Goal: Information Seeking & Learning: Learn about a topic

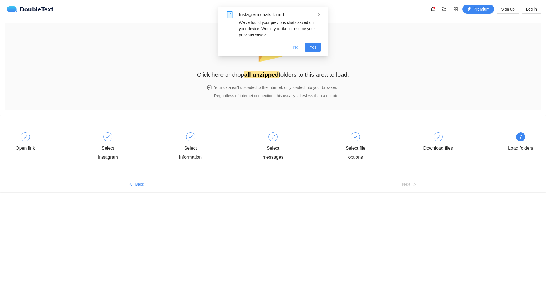
click at [295, 47] on span "No" at bounding box center [295, 47] width 5 height 6
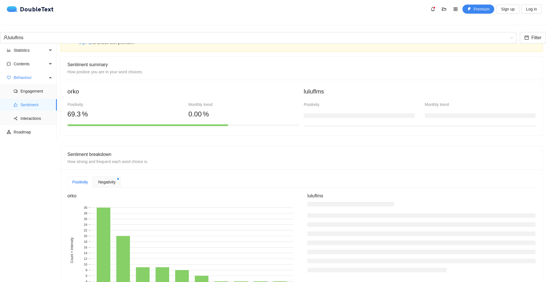
scroll to position [22, 0]
click at [23, 45] on span "Statistics" at bounding box center [31, 50] width 34 height 11
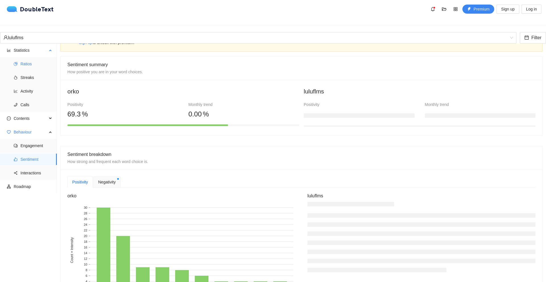
click at [22, 63] on span "Ratios" at bounding box center [36, 63] width 32 height 11
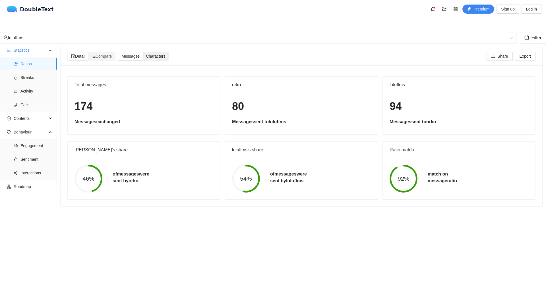
click at [157, 54] on span "Characters" at bounding box center [155, 56] width 19 height 5
click at [143, 52] on input "Characters" at bounding box center [143, 52] width 0 height 0
click at [137, 54] on span "Messages" at bounding box center [130, 56] width 18 height 5
click at [118, 52] on input "Messages" at bounding box center [118, 52] width 0 height 0
click at [158, 54] on span "Characters" at bounding box center [155, 56] width 19 height 5
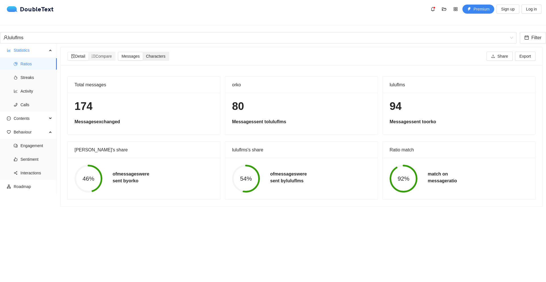
click at [143, 52] on input "Characters" at bounding box center [143, 52] width 0 height 0
click at [138, 54] on span "Messages" at bounding box center [130, 56] width 18 height 5
click at [118, 52] on input "Messages" at bounding box center [118, 52] width 0 height 0
click at [95, 54] on icon "ordered-list" at bounding box center [94, 56] width 4 height 4
click at [88, 52] on input "Compare" at bounding box center [88, 52] width 0 height 0
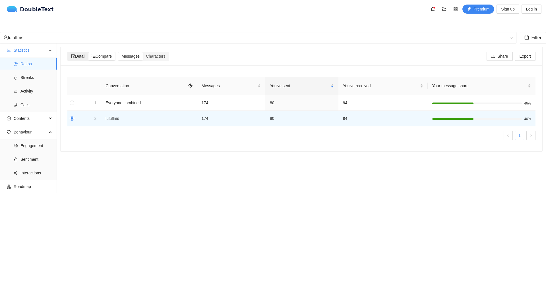
click at [79, 54] on span "Detail" at bounding box center [78, 56] width 14 height 5
click at [68, 52] on input "Detail" at bounding box center [68, 52] width 0 height 0
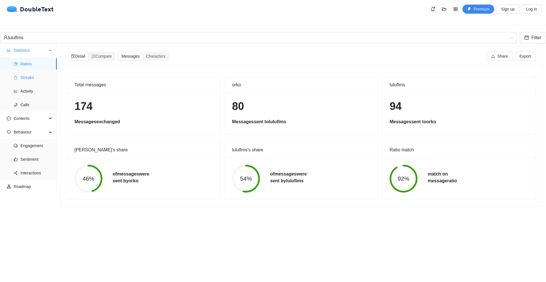
click at [31, 72] on span "Streaks" at bounding box center [36, 77] width 32 height 11
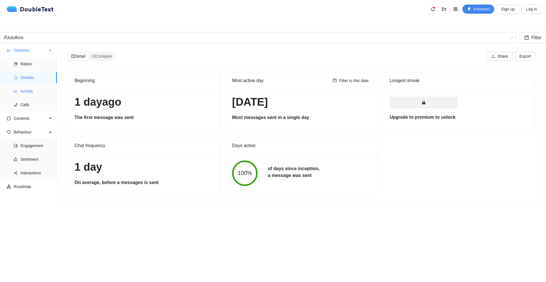
click at [28, 89] on span "Activity" at bounding box center [36, 91] width 32 height 11
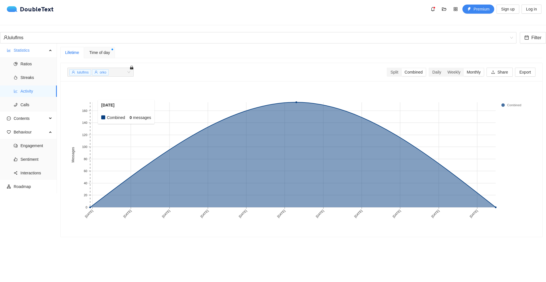
click at [99, 108] on rect at bounding box center [141, 154] width 103 height 105
drag, startPoint x: 86, startPoint y: 99, endPoint x: 93, endPoint y: 86, distance: 15.4
click at [93, 88] on rect at bounding box center [299, 159] width 464 height 142
click at [105, 49] on span "Time of day" at bounding box center [99, 52] width 21 height 6
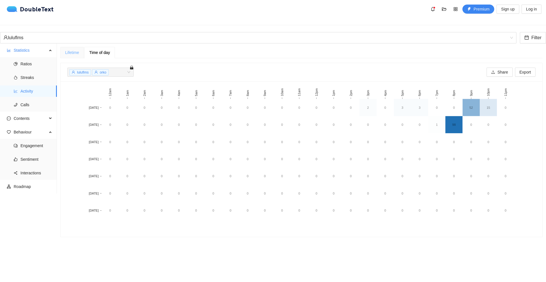
click at [81, 49] on div "Lifetime" at bounding box center [72, 52] width 24 height 11
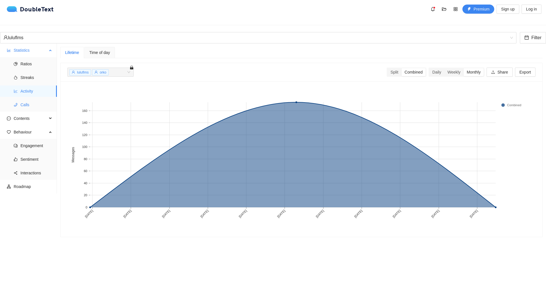
click at [22, 99] on span "Calls" at bounding box center [36, 104] width 32 height 11
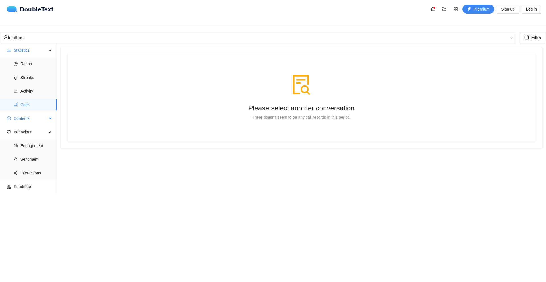
click at [20, 113] on span "Contents" at bounding box center [31, 118] width 34 height 11
click at [15, 127] on li "Word Cloud" at bounding box center [28, 132] width 57 height 11
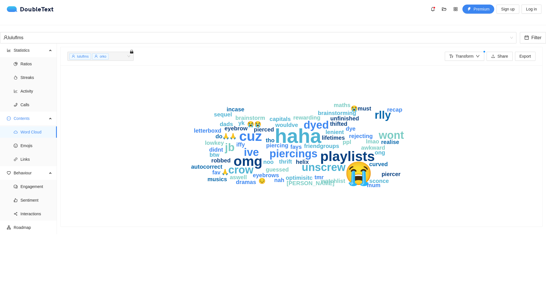
click at [355, 172] on text "😭" at bounding box center [358, 173] width 28 height 27
click at [280, 122] on text "wouldve" at bounding box center [286, 125] width 23 height 6
click at [19, 140] on li "Emojis" at bounding box center [28, 145] width 57 height 11
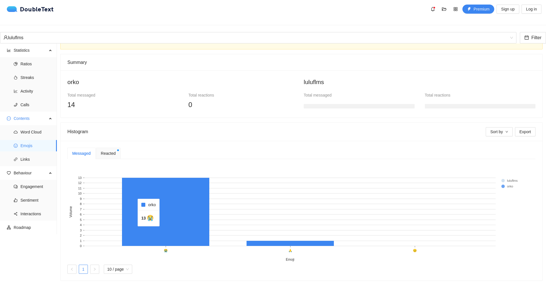
scroll to position [38, 0]
click at [102, 148] on div "Reacted" at bounding box center [108, 153] width 24 height 11
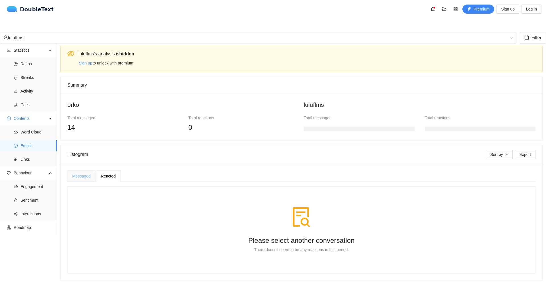
click at [83, 171] on div "Messaged" at bounding box center [81, 176] width 28 height 11
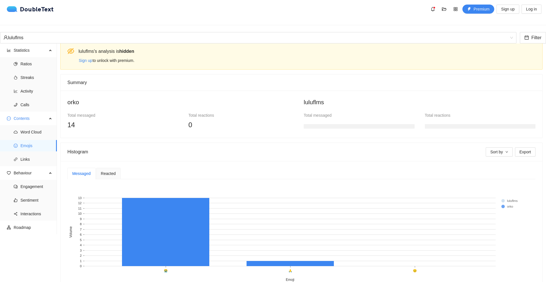
scroll to position [3, 0]
click at [30, 182] on span "Engagement" at bounding box center [36, 186] width 32 height 11
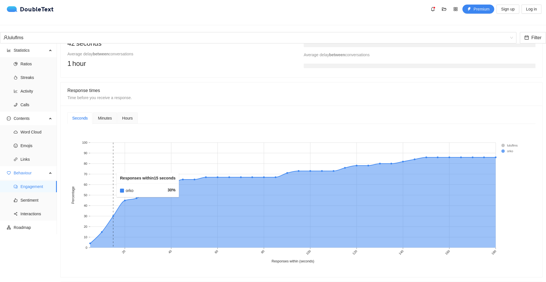
scroll to position [177, 0]
click at [26, 197] on span "Sentiment" at bounding box center [36, 200] width 32 height 11
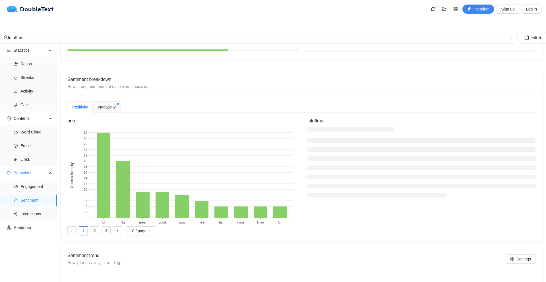
scroll to position [94, 0]
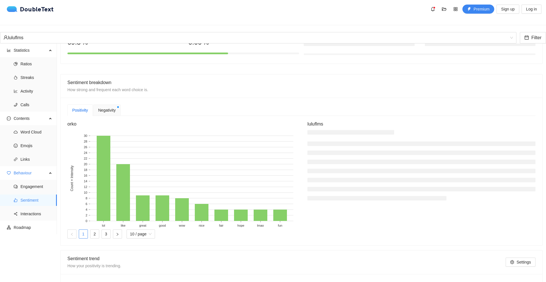
click at [116, 111] on div "Negativity" at bounding box center [106, 110] width 27 height 11
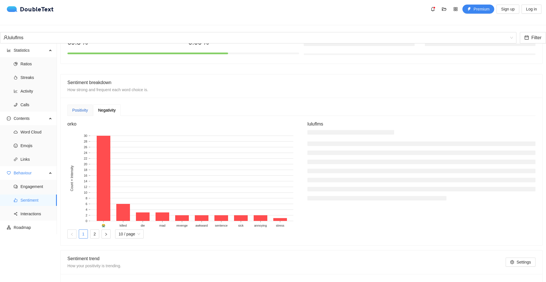
click at [84, 108] on div "Positivity" at bounding box center [80, 110] width 16 height 6
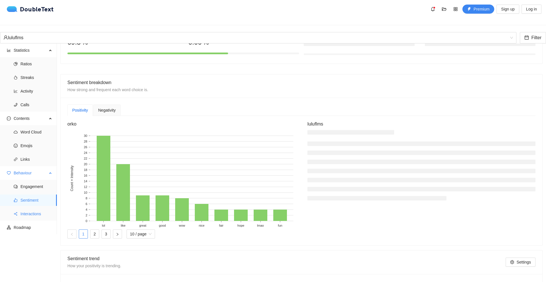
click at [13, 208] on li "Interactions" at bounding box center [28, 213] width 57 height 11
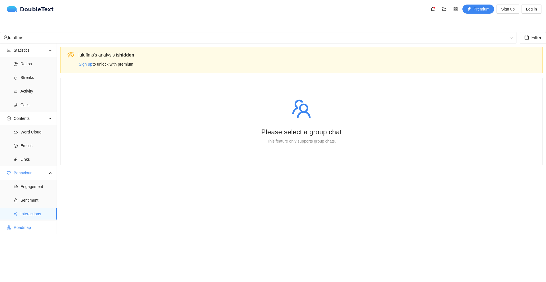
click at [16, 222] on span "Roadmap" at bounding box center [33, 227] width 39 height 11
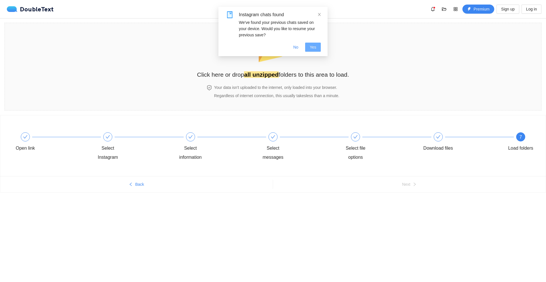
click at [317, 44] on button "Yes" at bounding box center [313, 47] width 16 height 9
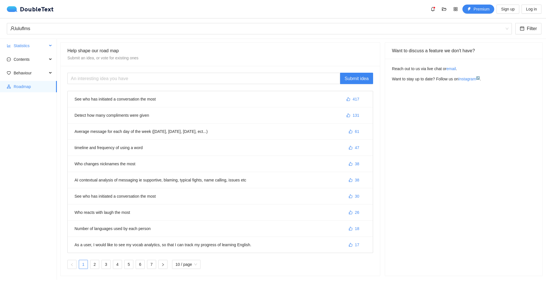
click at [44, 46] on span "Statistics" at bounding box center [31, 45] width 34 height 11
click at [41, 55] on span "Ratios" at bounding box center [36, 59] width 32 height 11
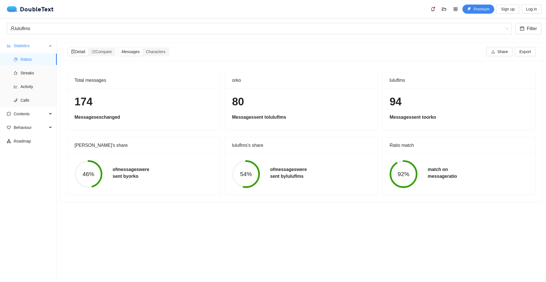
click at [43, 42] on span "Statistics" at bounding box center [31, 45] width 34 height 11
click at [154, 53] on span "Characters" at bounding box center [155, 51] width 19 height 5
click at [143, 48] on input "Characters" at bounding box center [143, 48] width 0 height 0
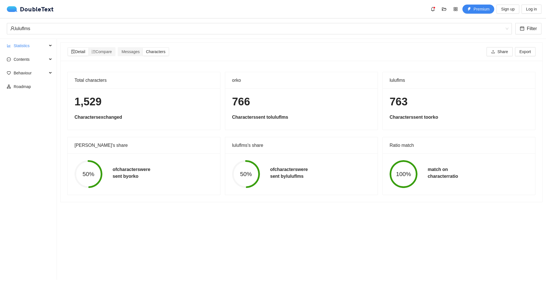
click at [156, 68] on div "Total characters 1,529 Characters exchanged orko 766 Characters sent to luluflm…" at bounding box center [302, 131] width 482 height 141
